Goal: Task Accomplishment & Management: Use online tool/utility

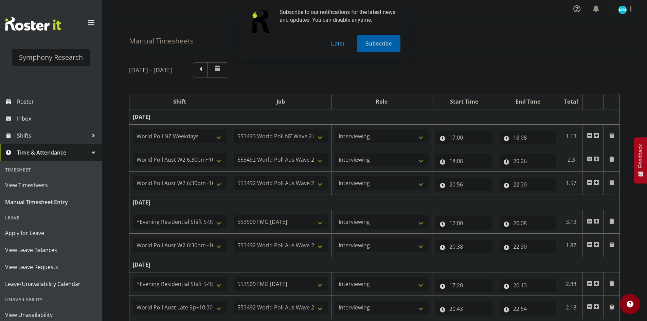
select select "41604"
select select "10527"
select select "47"
select select "56692"
select select "10499"
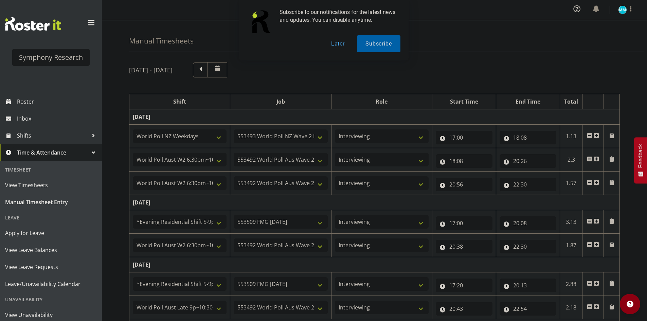
select select "47"
select select "56692"
select select "10499"
select select "47"
select select "48116"
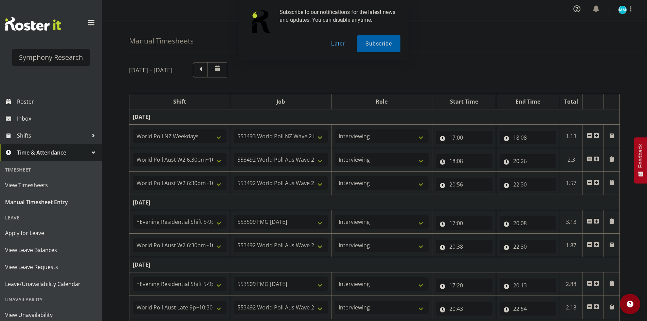
select select "10585"
select select "47"
select select "56692"
select select "10499"
select select "47"
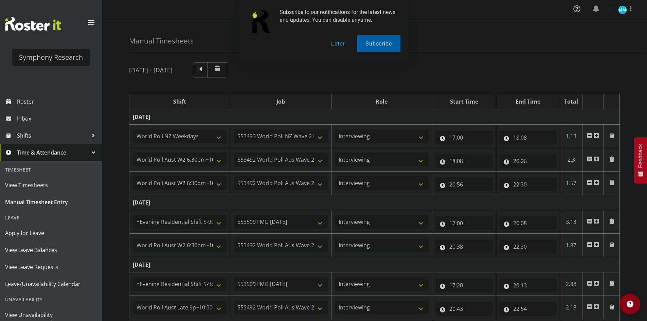
select select "48116"
select select "10585"
select select "47"
select select "57511"
select select "10499"
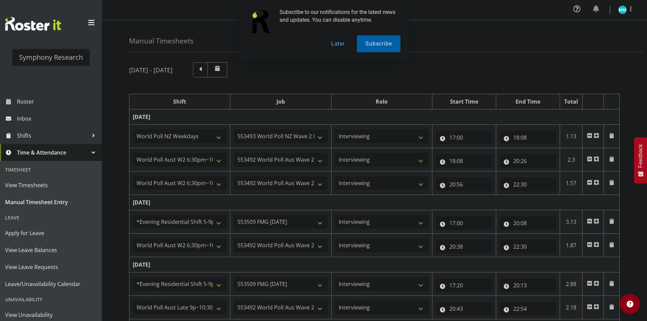
select select "47"
select select "48116"
select select "10585"
select select "47"
select select "57511"
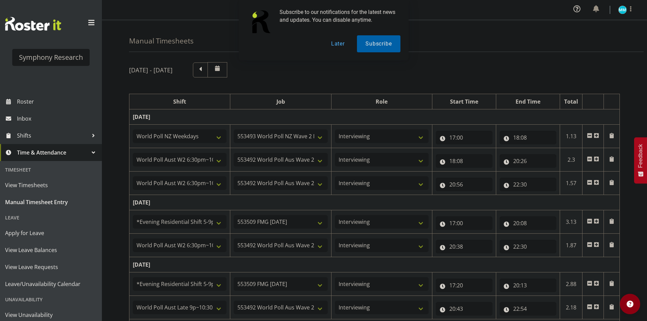
select select "10499"
select select "47"
select select "48116"
select select "10585"
select select "47"
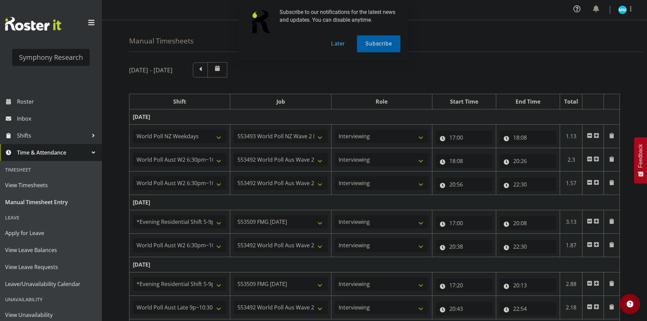
select select "57511"
select select "10499"
select select "47"
select select "41319"
select select "10527"
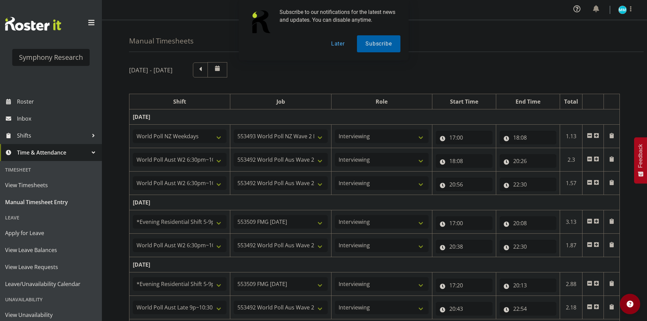
select select "47"
select select "11547"
select select "10499"
select select "47"
select select "11547"
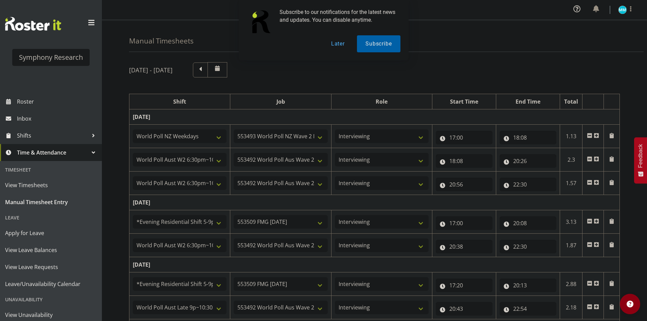
select select "10499"
select select "47"
select select "41319"
select select "10527"
select select "47"
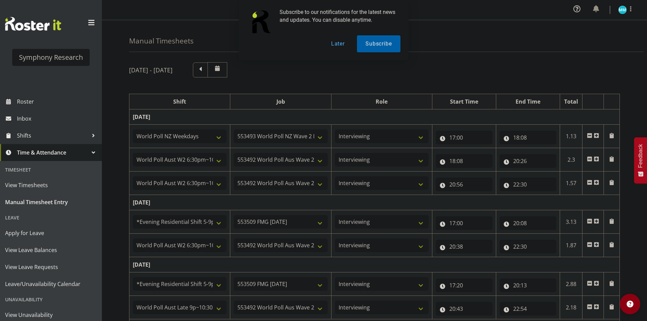
select select "11547"
select select "10499"
select select "47"
select select "11547"
select select "10499"
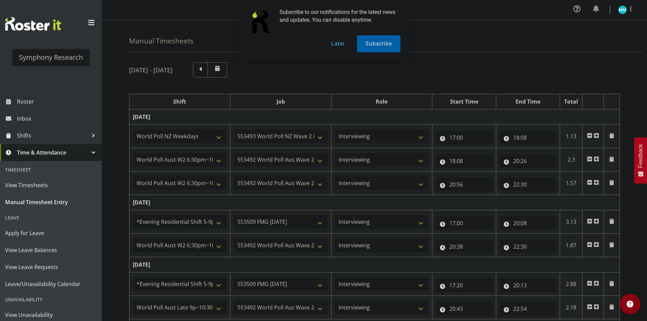
select select "47"
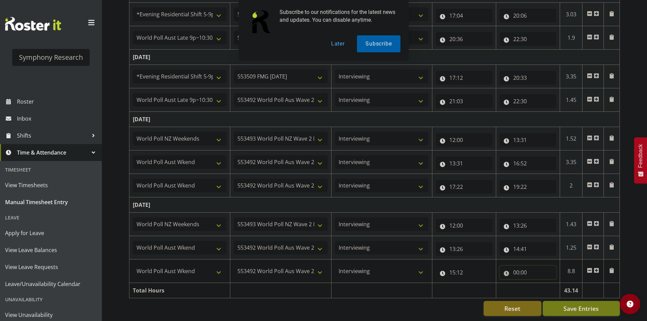
click at [518, 271] on input "00:00" at bounding box center [528, 273] width 57 height 14
click at [545, 285] on select "00 01 02 03 04 05 06 07 08 09 10 11 12 13 14 15 16 17 18 19 20 21 22 23" at bounding box center [545, 290] width 15 height 14
select select "19"
click at [538, 283] on select "00 01 02 03 04 05 06 07 08 09 10 11 12 13 14 15 16 17 18 19 20 21 22 23" at bounding box center [545, 290] width 15 height 14
type input "19:00"
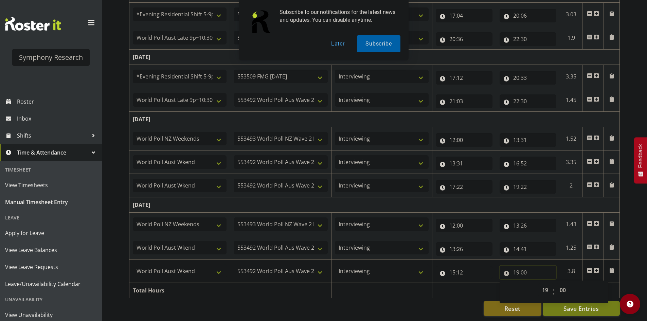
click at [525, 268] on input "19:00" at bounding box center [528, 273] width 57 height 14
click at [530, 266] on input "19:00" at bounding box center [528, 273] width 57 height 14
click at [561, 288] on select "00 01 02 03 04 05 06 07 08 09 10 11 12 13 14 15 16 17 18 19 20 21 22 23 24 25 2…" at bounding box center [563, 290] width 15 height 14
select select "11"
click at [556, 283] on select "00 01 02 03 04 05 06 07 08 09 10 11 12 13 14 15 16 17 18 19 20 21 22 23 24 25 2…" at bounding box center [563, 290] width 15 height 14
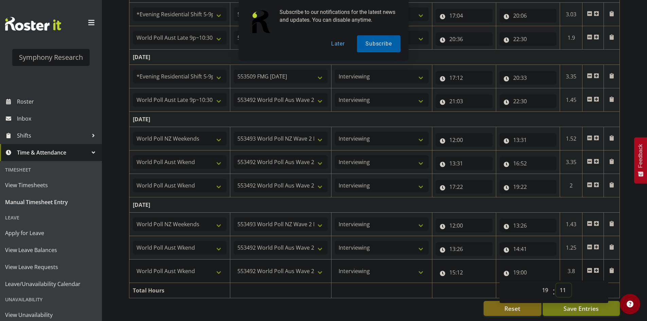
type input "19:11"
click at [571, 304] on span "Save Entries" at bounding box center [581, 308] width 35 height 9
